Goal: Task Accomplishment & Management: Use online tool/utility

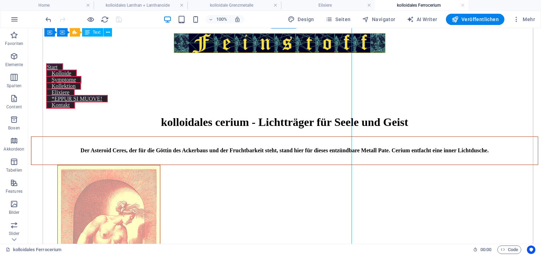
scroll to position [281, 2]
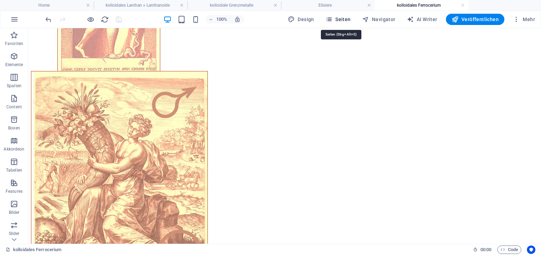
click at [339, 19] on span "Seiten" at bounding box center [337, 19] width 25 height 7
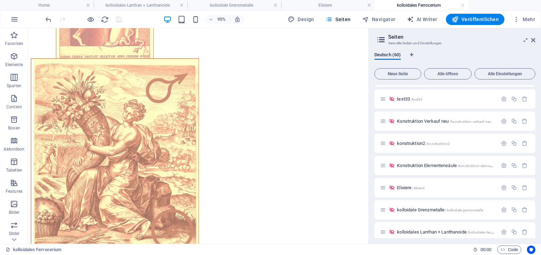
scroll to position [1178, 0]
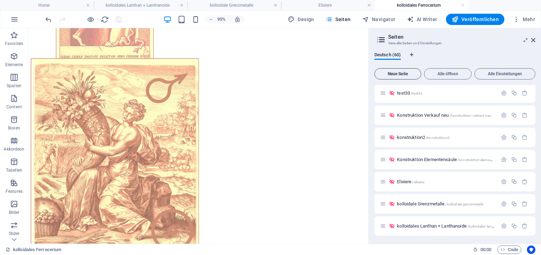
click at [394, 70] on button "Neue Seite" at bounding box center [397, 73] width 47 height 11
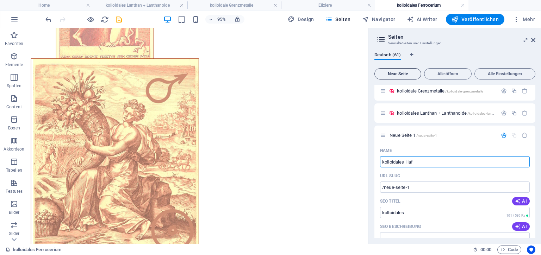
type input "kolloidales Hafn"
type input "/kolloidales"
type input "kolloidales Hafnium"
type input "/kolloidales-hafnium"
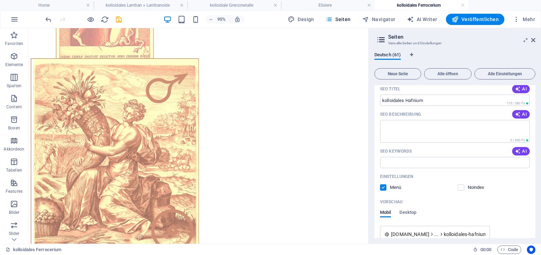
scroll to position [1409, 0]
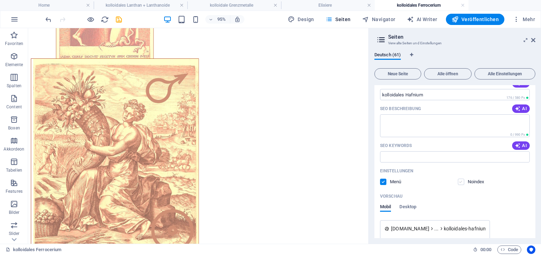
type input "kolloidales Hafnium"
click at [458, 182] on label at bounding box center [461, 182] width 6 height 6
click at [0, 0] on input "checkbox" at bounding box center [0, 0] width 0 height 0
click at [118, 18] on icon "save" at bounding box center [119, 19] width 8 height 8
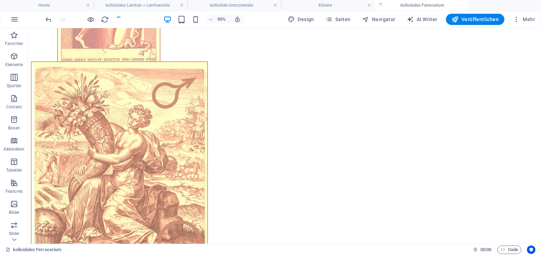
scroll to position [281, 2]
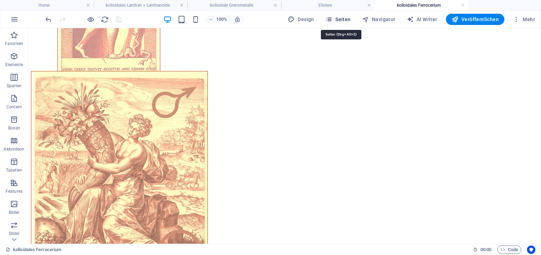
click at [340, 20] on span "Seiten" at bounding box center [337, 19] width 25 height 7
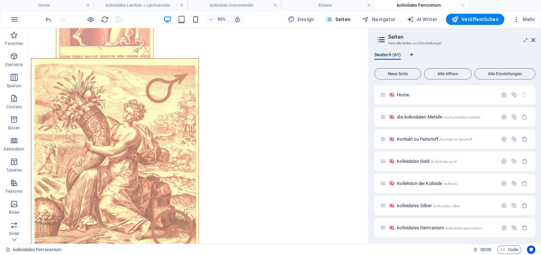
scroll to position [1200, 0]
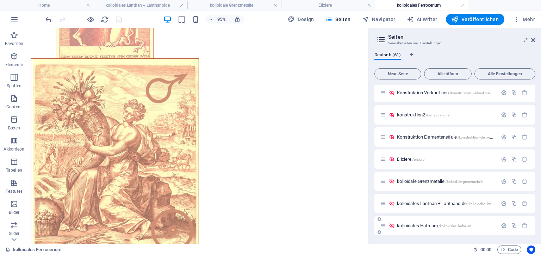
click at [416, 227] on span "kolloidales Hafnium /kolloidales-hafnium" at bounding box center [434, 225] width 74 height 5
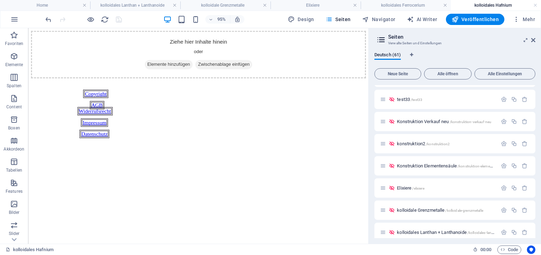
scroll to position [0, 0]
click at [383, 7] on h4 "kolloidales Ferrocerium" at bounding box center [406, 5] width 90 height 8
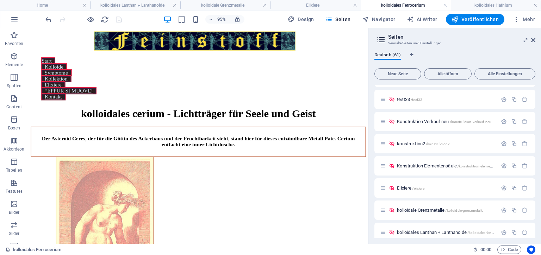
scroll to position [291, 0]
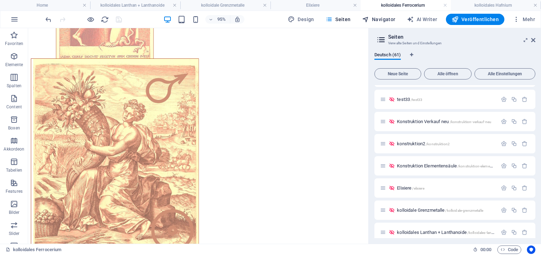
click at [375, 19] on span "Navigator" at bounding box center [378, 19] width 33 height 7
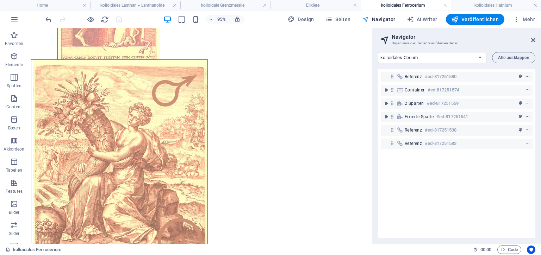
scroll to position [290, 0]
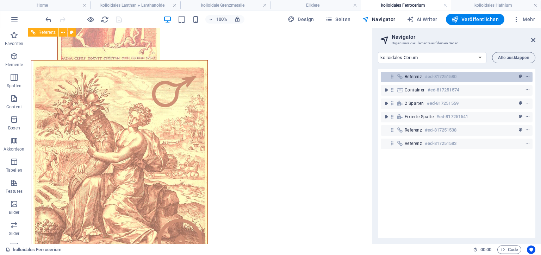
click at [433, 76] on h6 "#ed-817251580" at bounding box center [441, 77] width 32 height 8
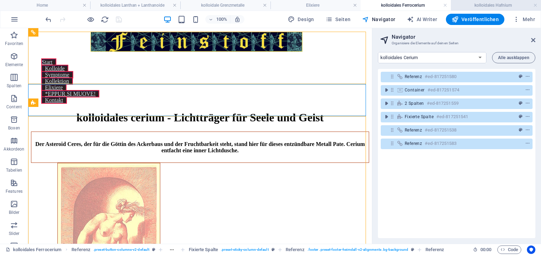
click at [485, 2] on h4 "kolloidales Hafnium" at bounding box center [496, 5] width 90 height 8
select select "18197729-de"
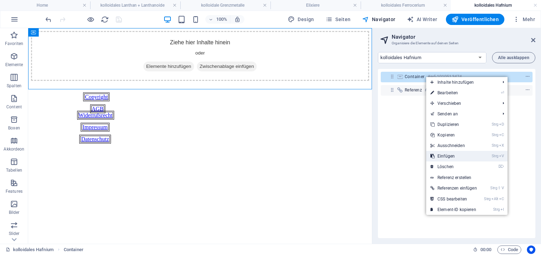
click at [450, 156] on link "Strg V Einfügen" at bounding box center [453, 156] width 55 height 11
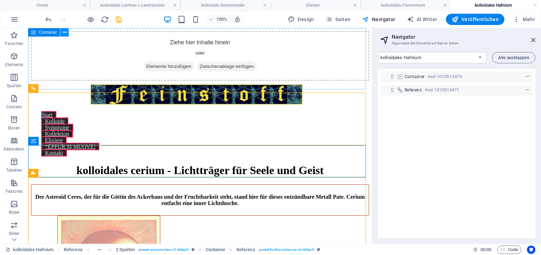
click at [65, 33] on icon at bounding box center [65, 32] width 4 height 7
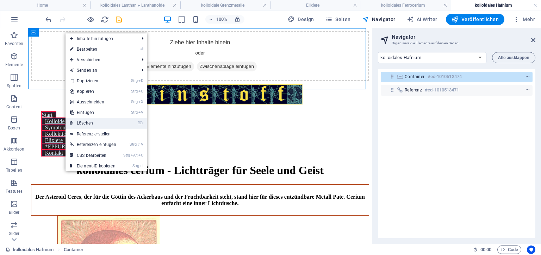
click at [84, 124] on link "⌦ Löschen" at bounding box center [93, 123] width 55 height 11
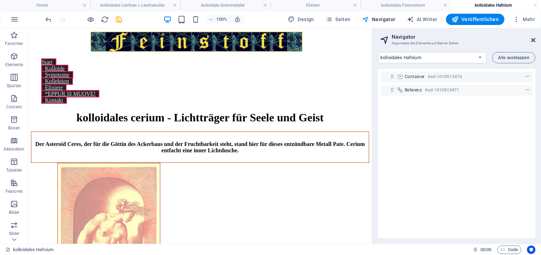
click at [531, 39] on icon at bounding box center [533, 40] width 4 height 6
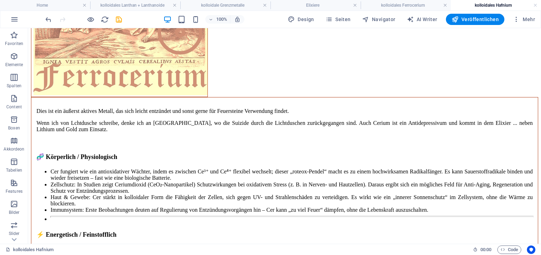
scroll to position [873, 0]
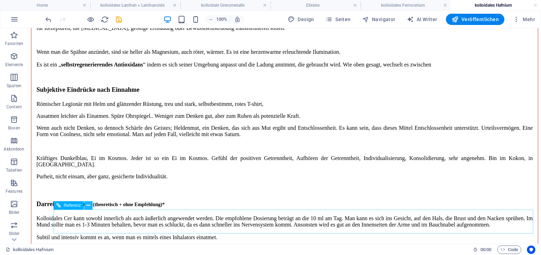
click at [86, 205] on button at bounding box center [88, 205] width 8 height 8
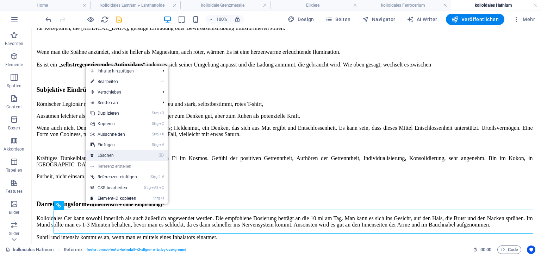
click at [98, 158] on link "⌦ Löschen" at bounding box center [113, 155] width 55 height 11
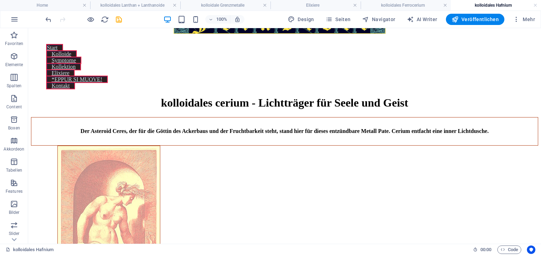
scroll to position [18, 0]
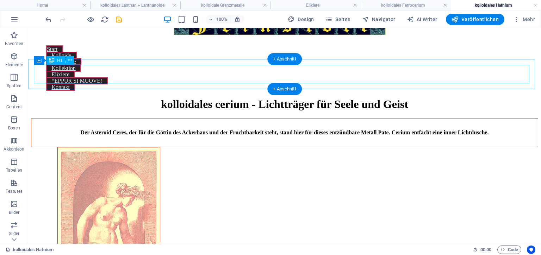
click at [249, 98] on div "kolloidales cerium - Lichtträger für Seele und Geist" at bounding box center [284, 104] width 507 height 13
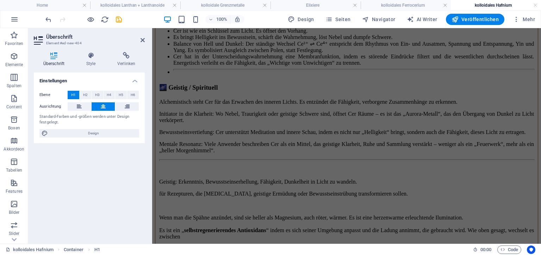
scroll to position [754, 0]
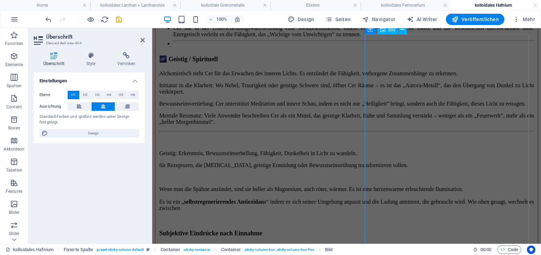
select select "px"
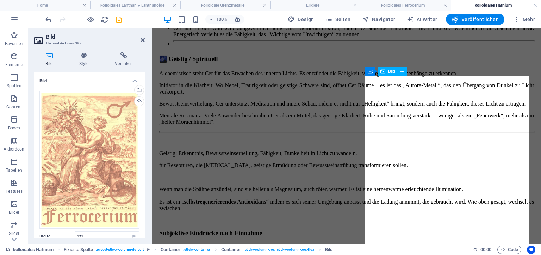
scroll to position [301, 0]
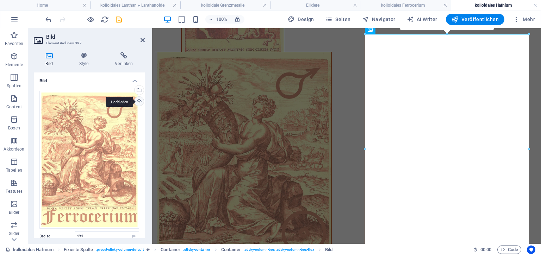
click at [135, 101] on div "Hochladen" at bounding box center [138, 102] width 11 height 11
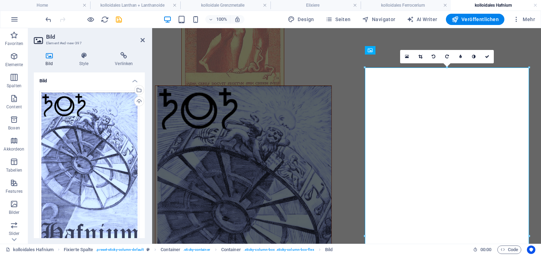
scroll to position [285, 0]
